Goal: Information Seeking & Learning: Learn about a topic

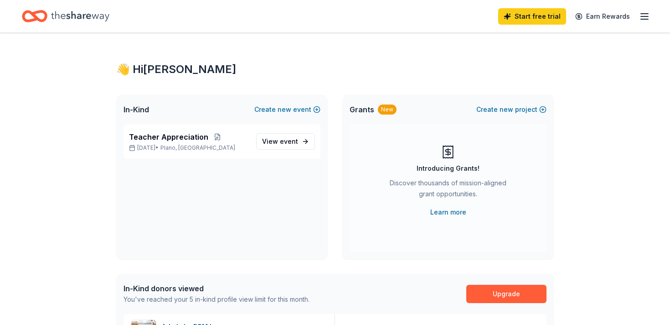
click at [649, 13] on icon "button" at bounding box center [644, 16] width 11 height 11
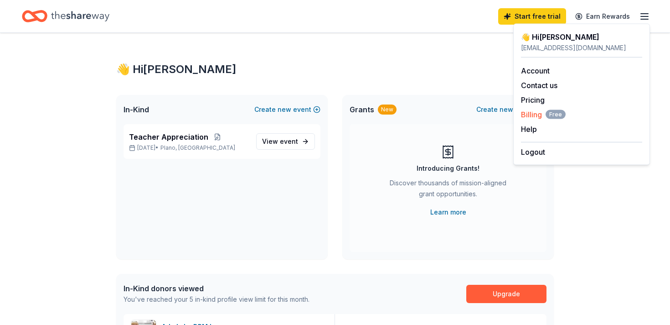
click at [529, 110] on span "Billing Free" at bounding box center [543, 114] width 45 height 11
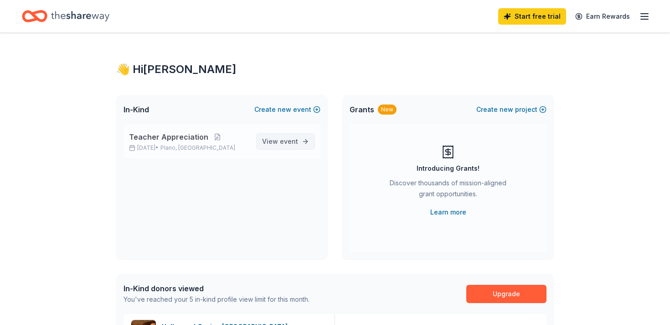
click at [279, 137] on span "View event" at bounding box center [280, 141] width 36 height 11
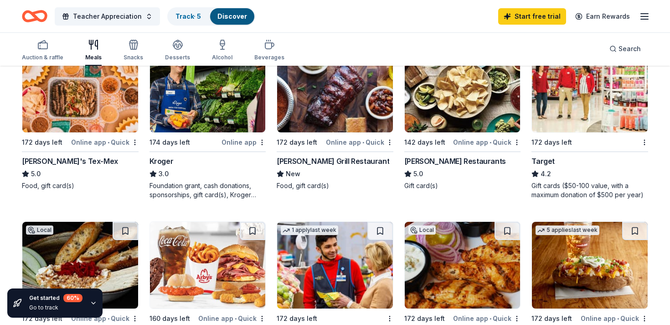
scroll to position [476, 0]
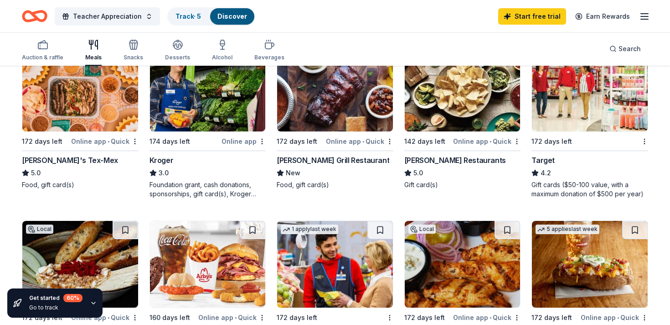
click at [548, 158] on div "Target" at bounding box center [543, 160] width 23 height 11
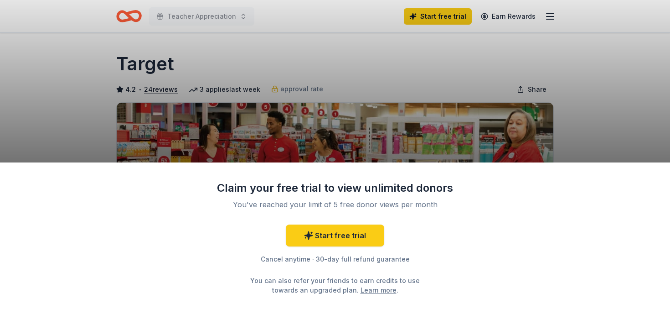
click at [603, 62] on div "Claim your free trial to view unlimited donors You've reached your limit of 5 f…" at bounding box center [335, 162] width 670 height 325
